Goal: Task Accomplishment & Management: Complete application form

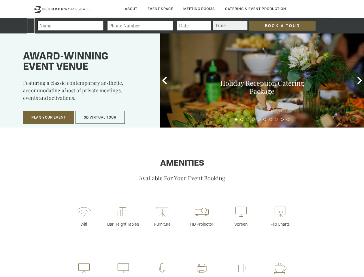
click at [278, 26] on input "Book a Tour" at bounding box center [282, 26] width 66 height 10
click at [49, 117] on button "Plan Your Event" at bounding box center [48, 117] width 51 height 13
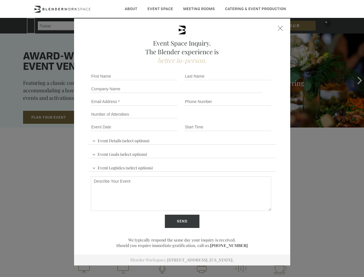
click at [100, 117] on button "3D Virtual Tour" at bounding box center [99, 117] width 49 height 13
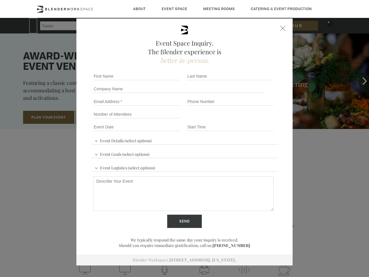
click at [164, 80] on div "First name *" at bounding box center [138, 76] width 94 height 13
click at [360, 80] on div "Event Space Inquiry. The Blender experience is better in-person. Event Details …" at bounding box center [184, 138] width 369 height 277
click at [236, 119] on fieldset "Number of Attendees Budget Range" at bounding box center [184, 114] width 187 height 13
click at [242, 119] on fieldset "Number of Attendees Budget Range" at bounding box center [184, 114] width 187 height 13
click at [247, 119] on fieldset "Number of Attendees Budget Range" at bounding box center [184, 114] width 187 height 13
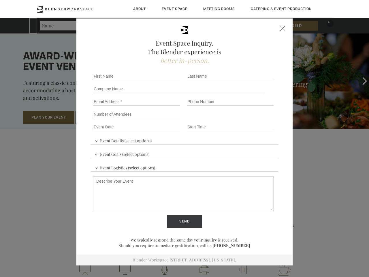
click at [253, 119] on fieldset "Number of Attendees Budget Range" at bounding box center [184, 114] width 187 height 13
click at [259, 119] on fieldset "Number of Attendees Budget Range" at bounding box center [184, 114] width 187 height 13
